Goal: Task Accomplishment & Management: Manage account settings

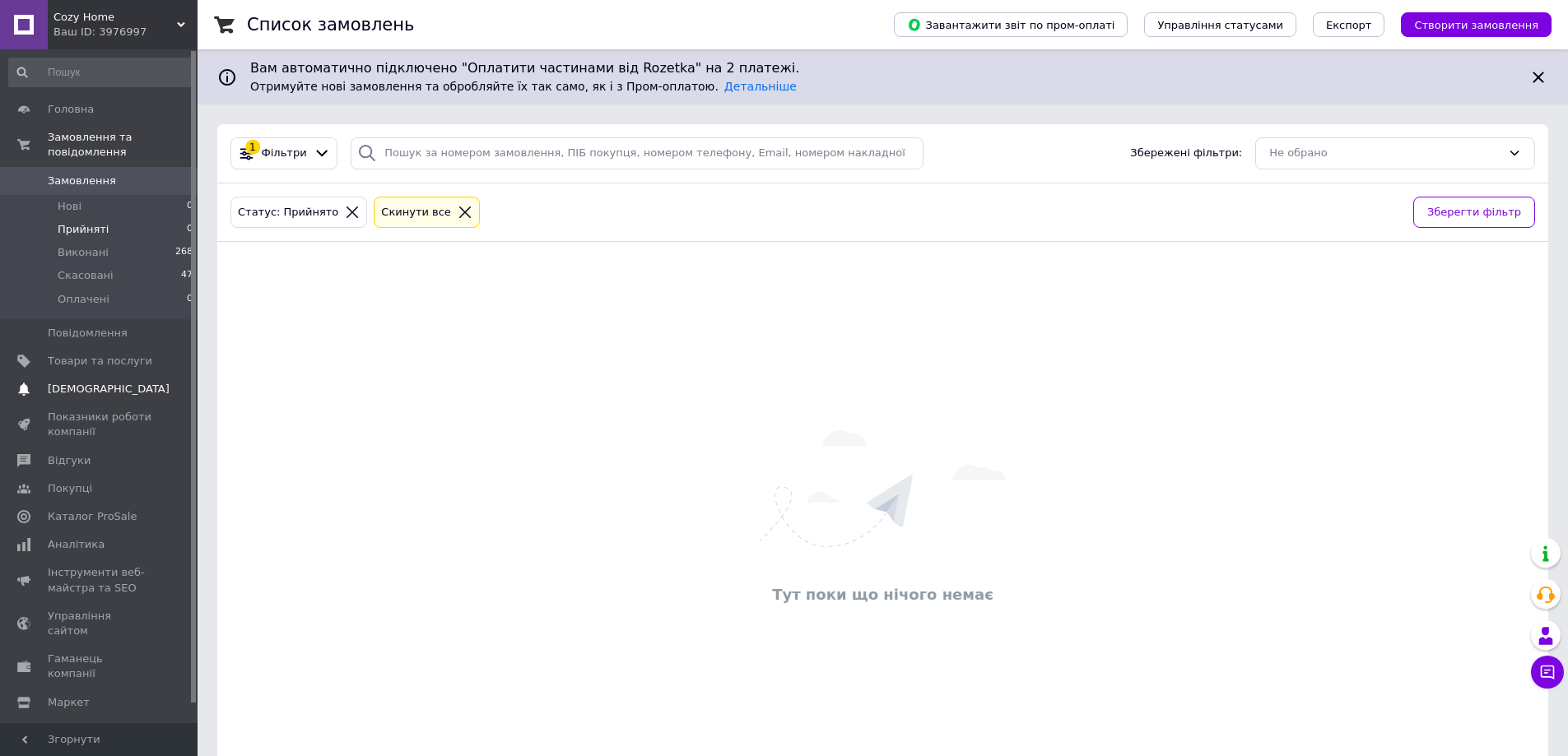
click at [85, 382] on span "[DEMOGRAPHIC_DATA]" at bounding box center [109, 389] width 122 height 15
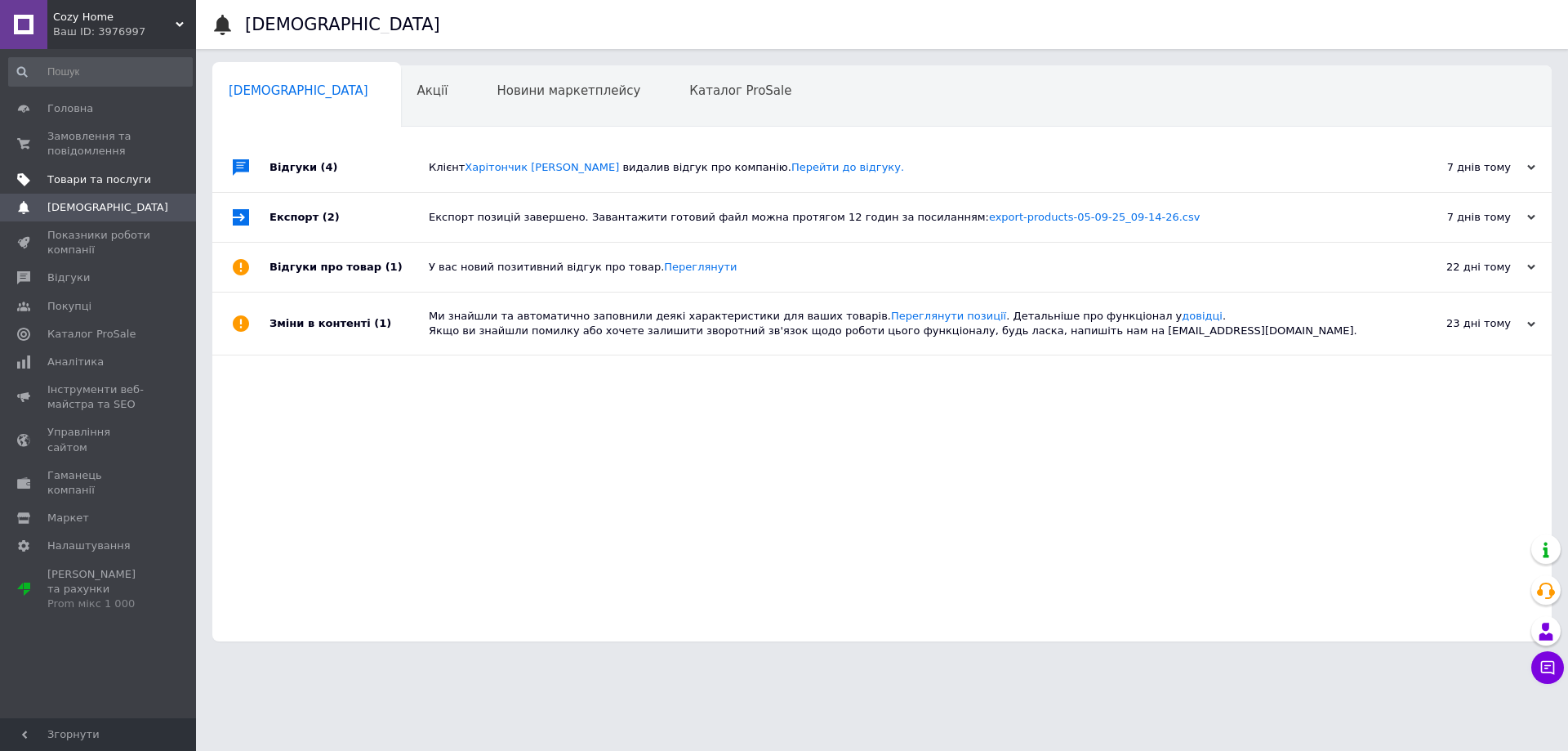
click at [87, 185] on span "Товари та послуги" at bounding box center [99, 179] width 103 height 15
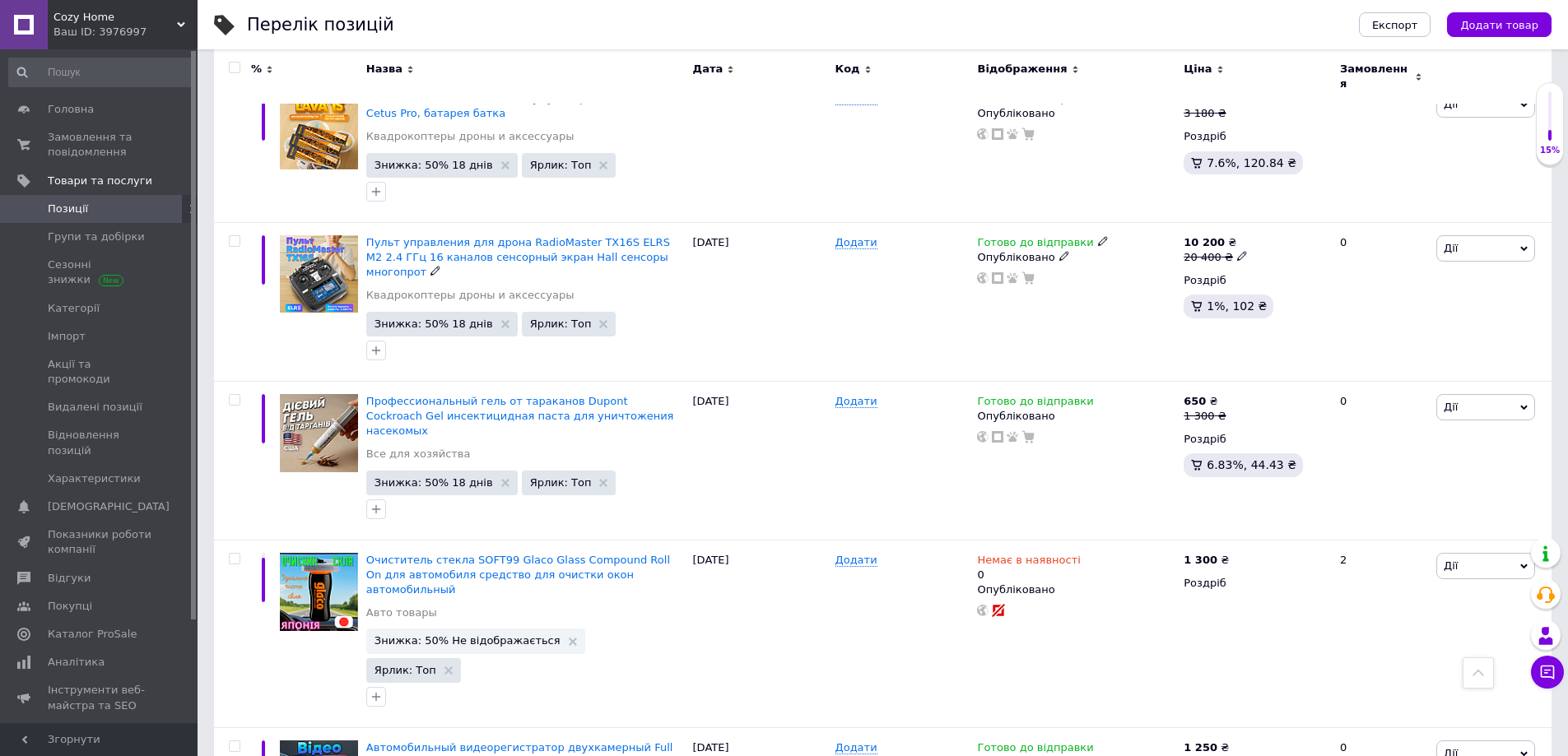
scroll to position [575, 0]
click at [509, 394] on span "Профессиональный гель от тараканов Dupont Cockroach Gel инсектицидная паста для…" at bounding box center [520, 414] width 308 height 42
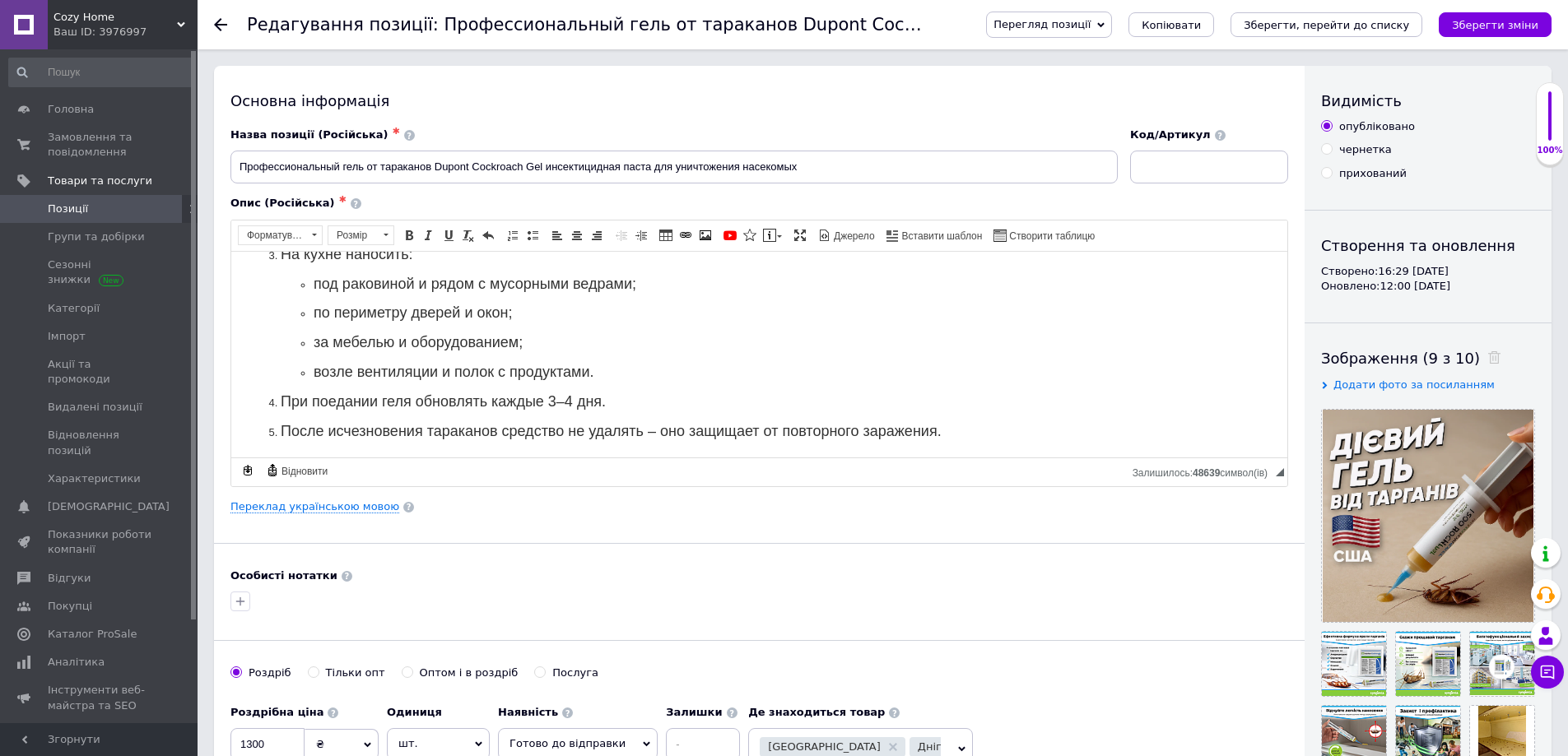
click at [88, 211] on span "Позиції" at bounding box center [100, 208] width 104 height 15
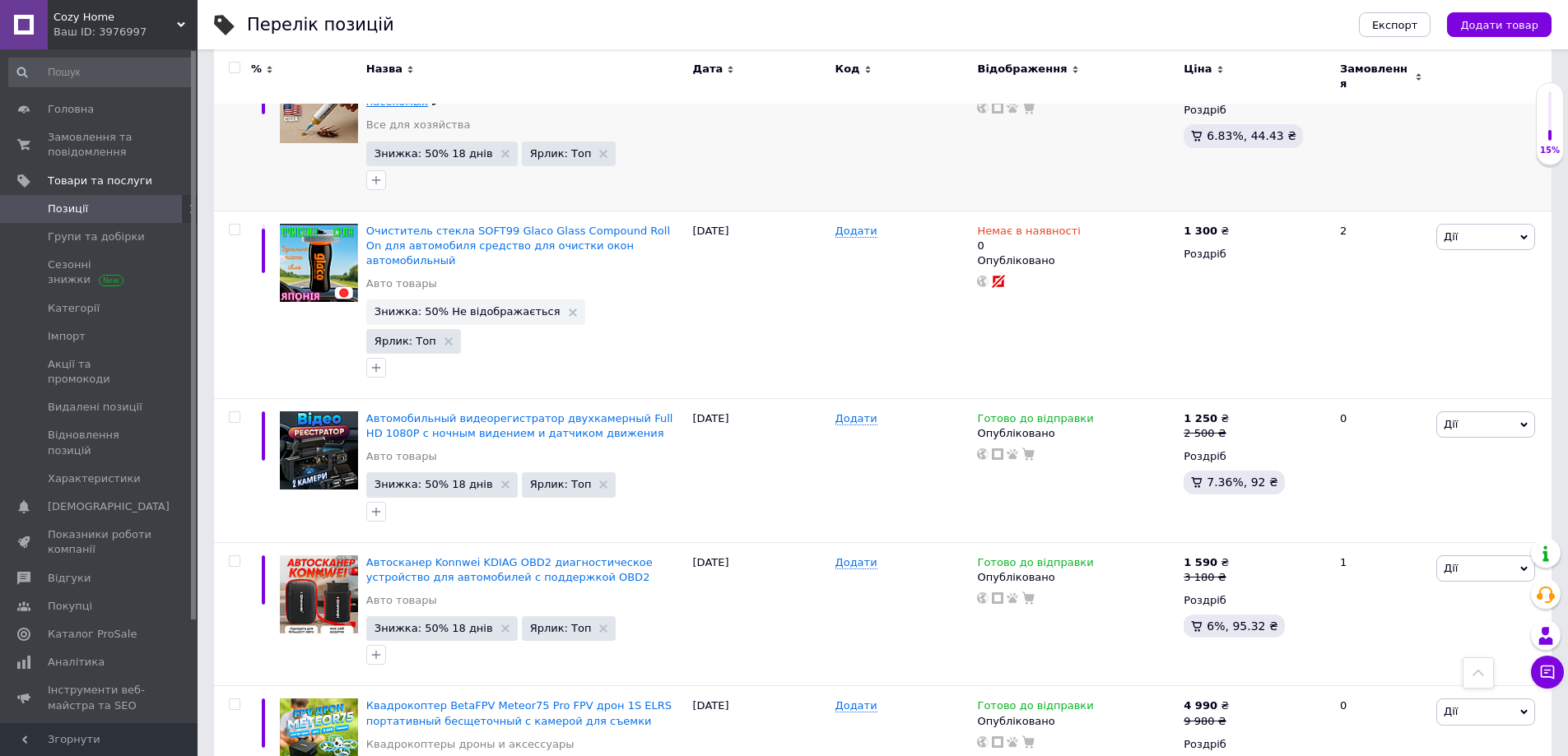
scroll to position [904, 0]
